Goal: Information Seeking & Learning: Find specific fact

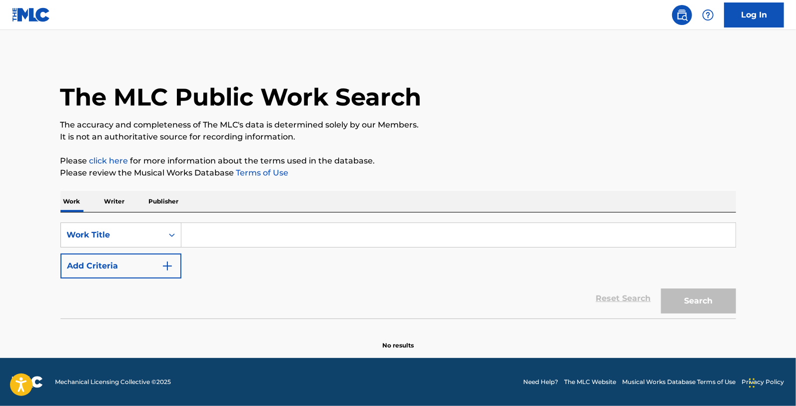
click at [278, 223] on input "Search Form" at bounding box center [458, 235] width 554 height 24
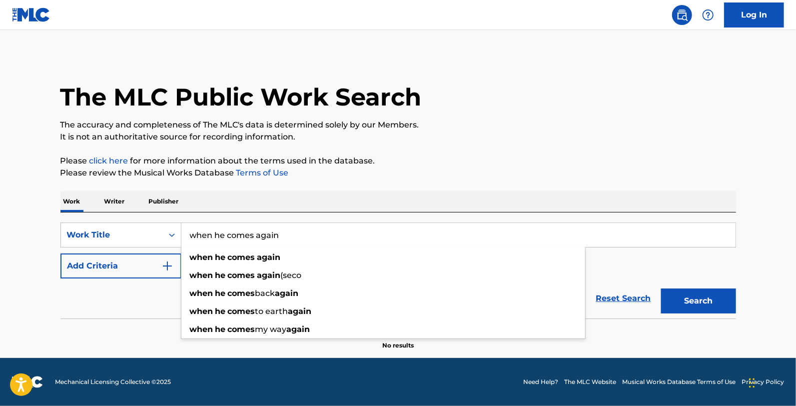
type input "when he comes again"
click at [295, 183] on div "The MLC Public Work Search The accuracy and completeness of The MLC's data is d…" at bounding box center [397, 202] width 699 height 295
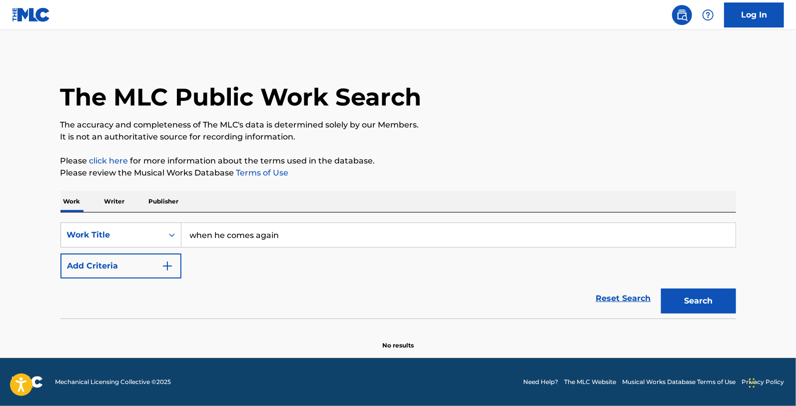
click at [146, 267] on button "Add Criteria" at bounding box center [120, 265] width 121 height 25
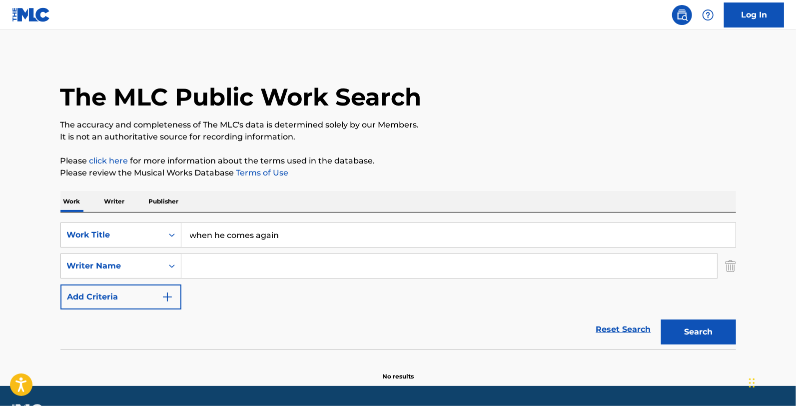
click at [215, 266] on input "Search Form" at bounding box center [449, 266] width 536 height 24
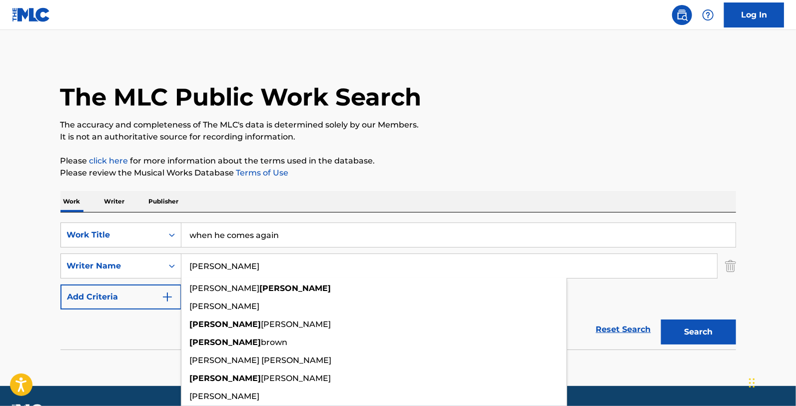
type input "[PERSON_NAME]"
click at [661, 319] on button "Search" at bounding box center [698, 331] width 75 height 25
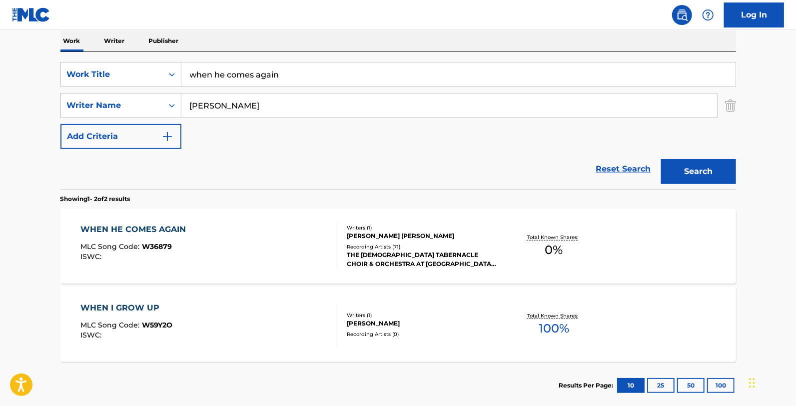
scroll to position [166, 0]
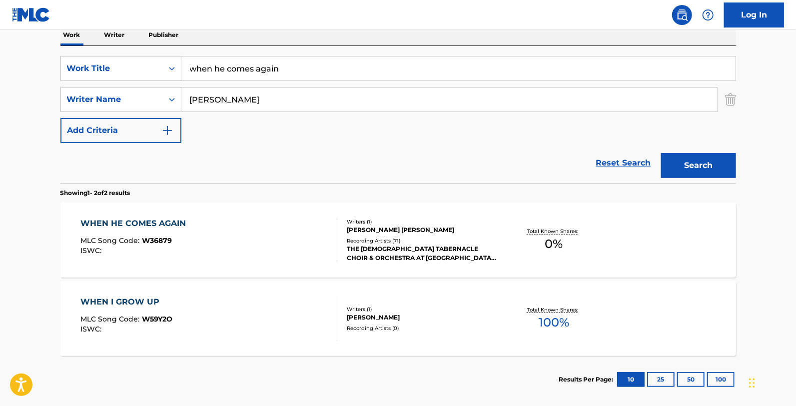
click at [340, 247] on div "Writers ( 1 ) [PERSON_NAME] [PERSON_NAME] Recording Artists ( 71 ) THE [DEMOGRA…" at bounding box center [417, 240] width 160 height 44
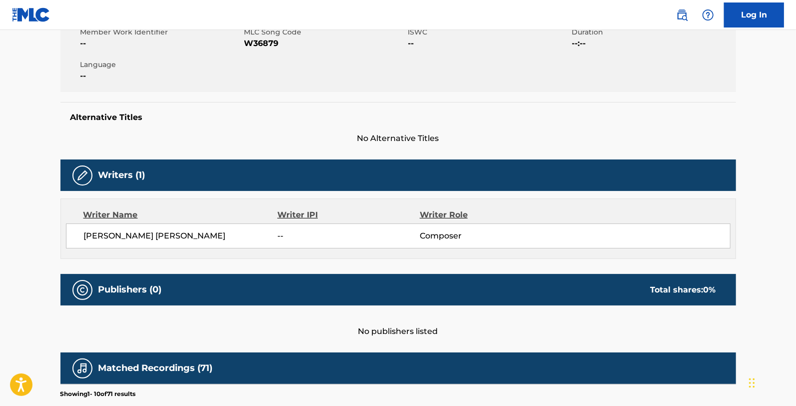
scroll to position [333, 0]
